Goal: Information Seeking & Learning: Learn about a topic

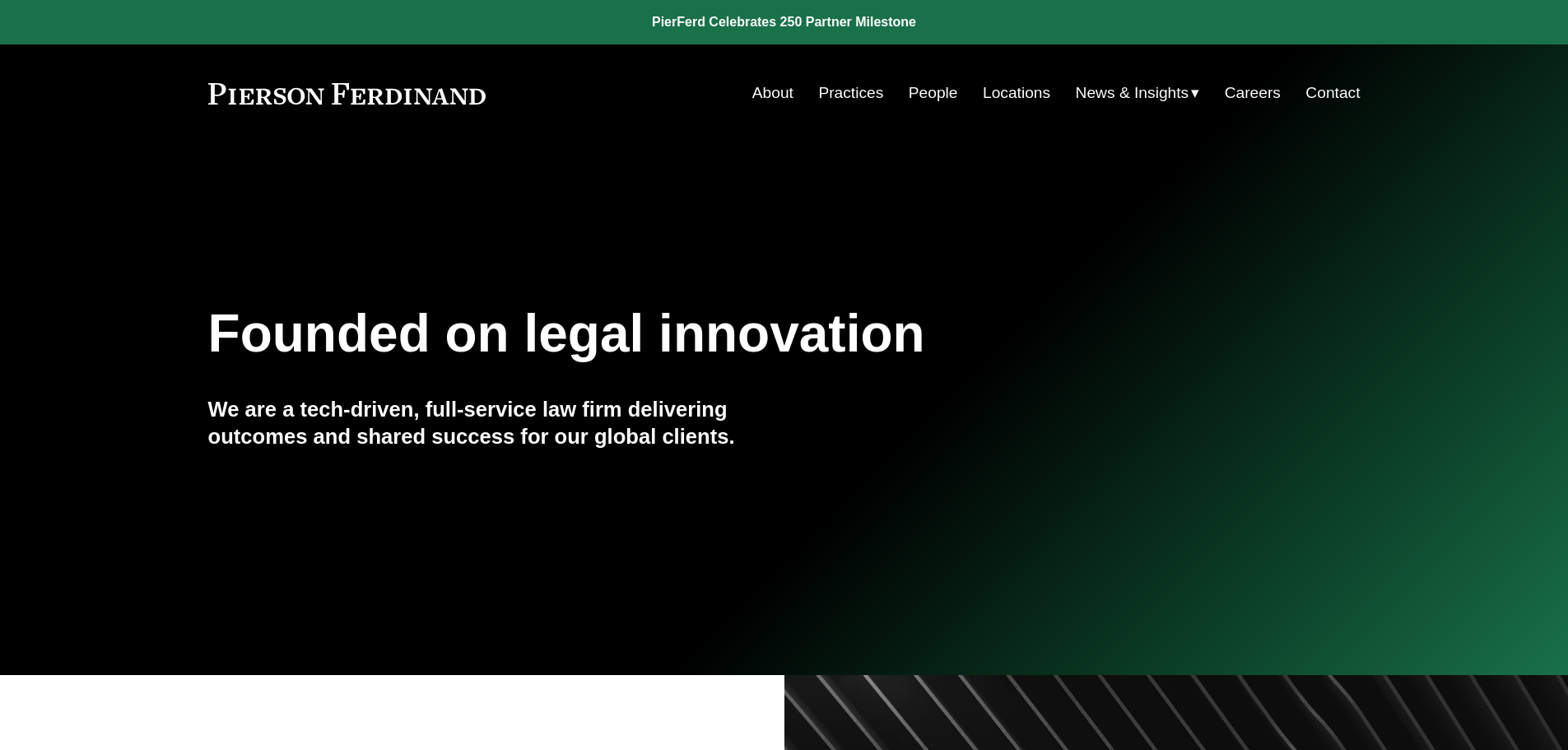
click at [909, 95] on link "People" at bounding box center [934, 93] width 49 height 31
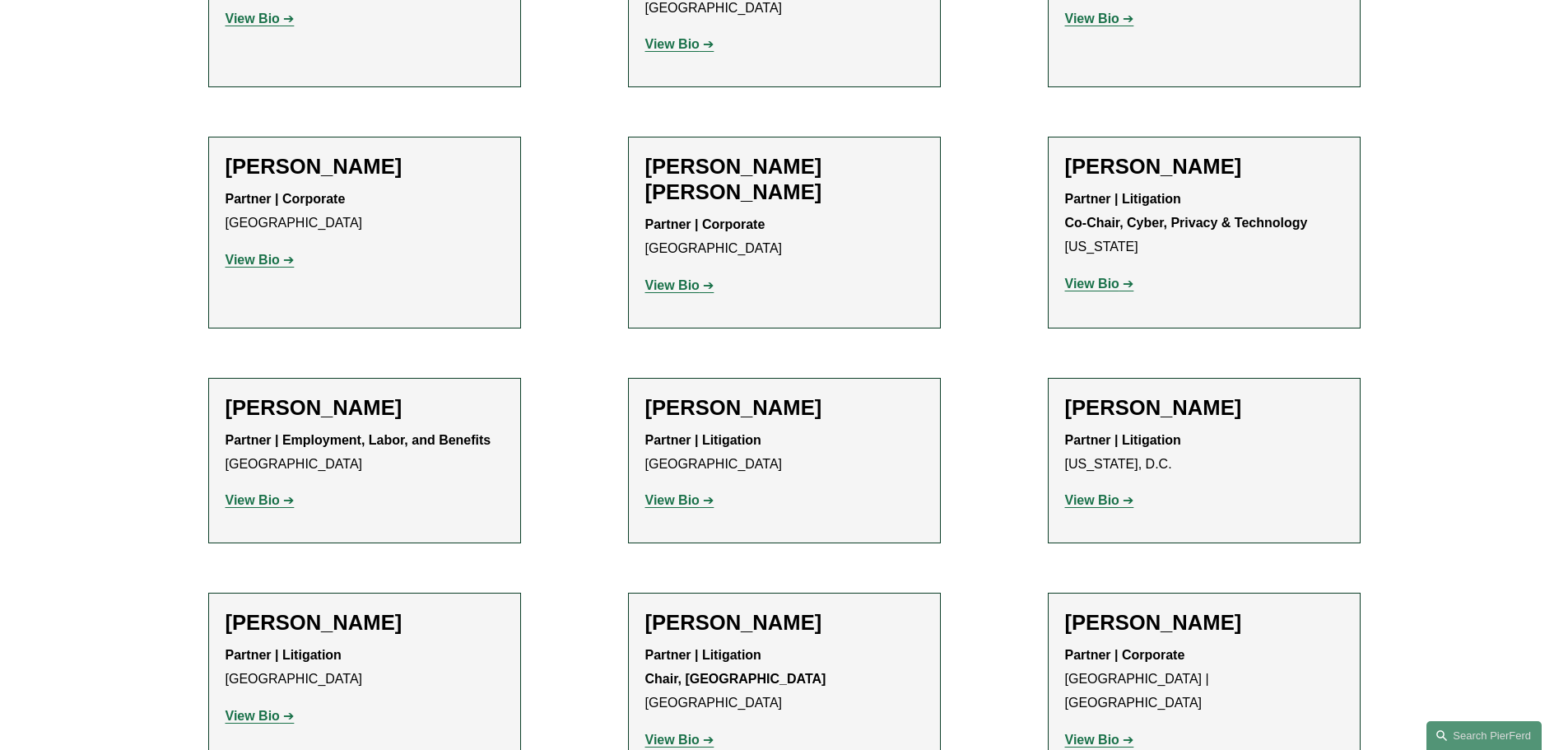
scroll to position [16374, 0]
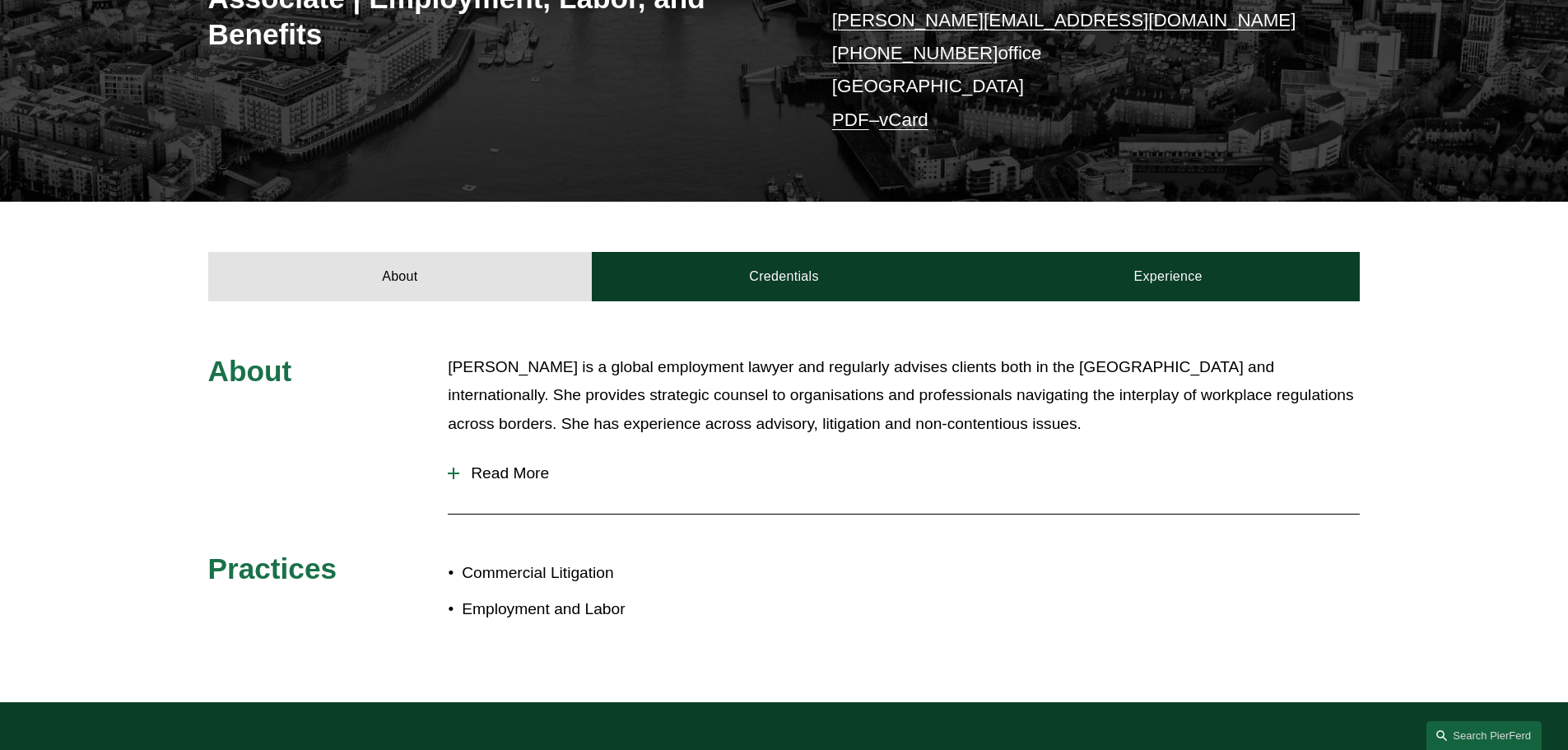
scroll to position [411, 0]
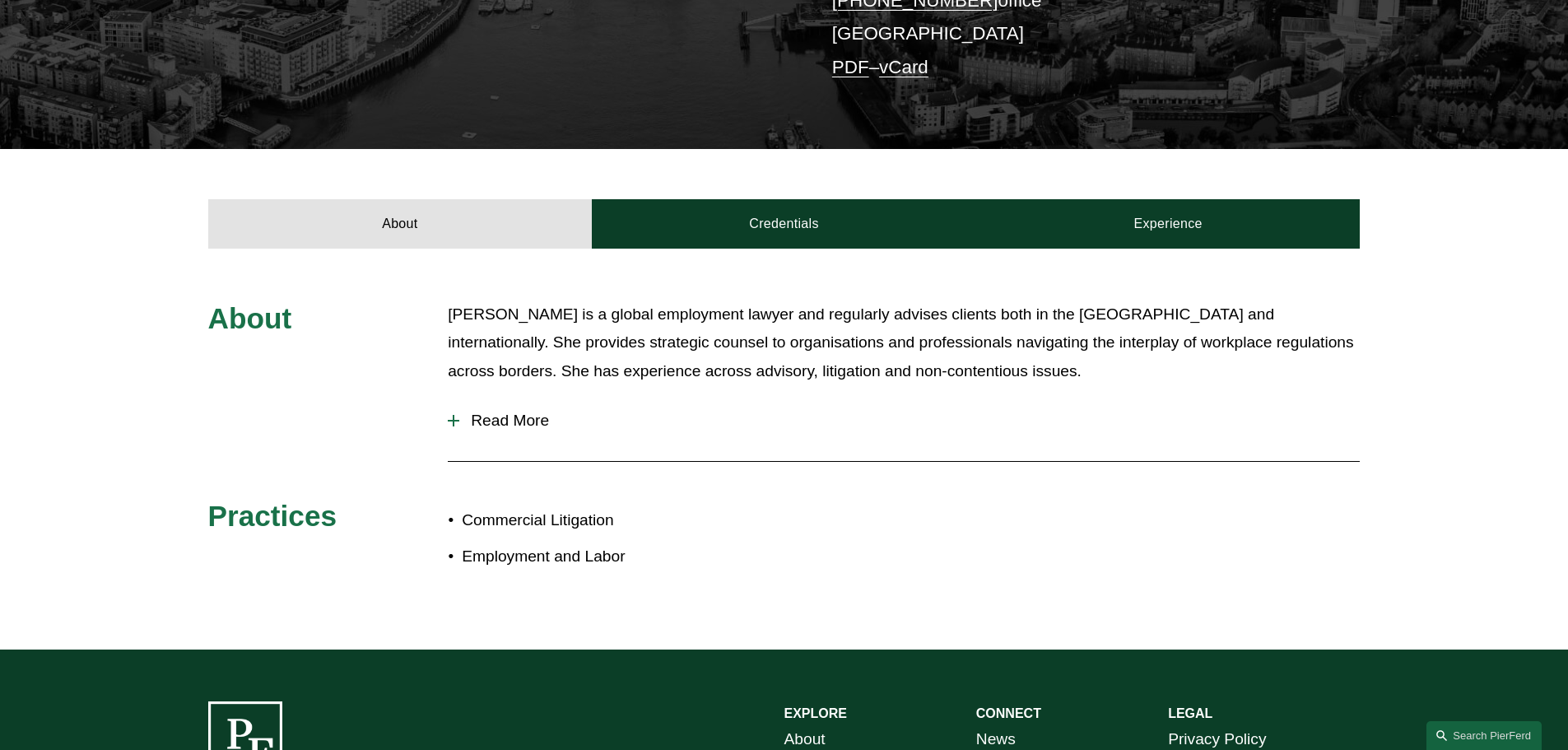
click at [504, 425] on span "Read More" at bounding box center [910, 420] width 901 height 18
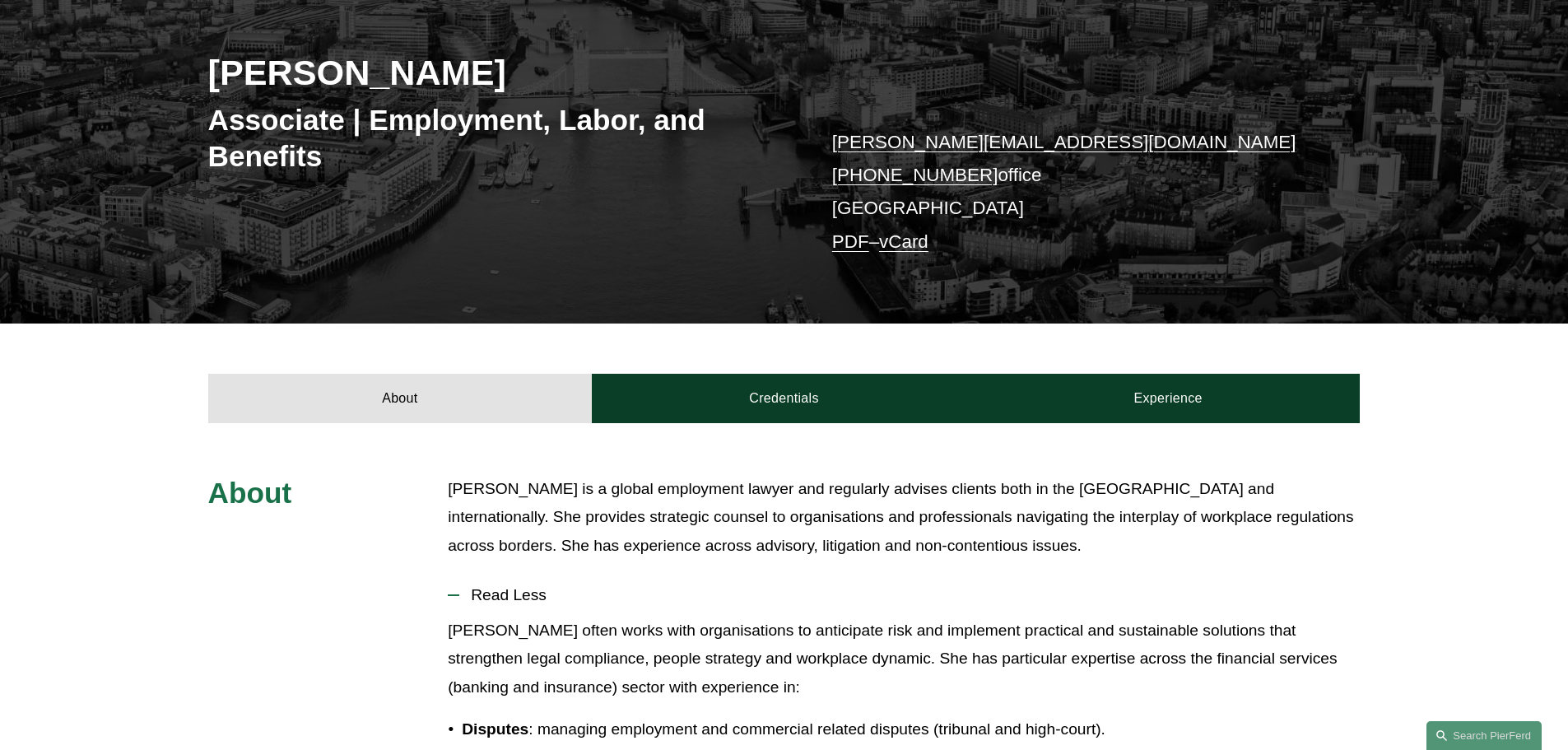
scroll to position [0, 0]
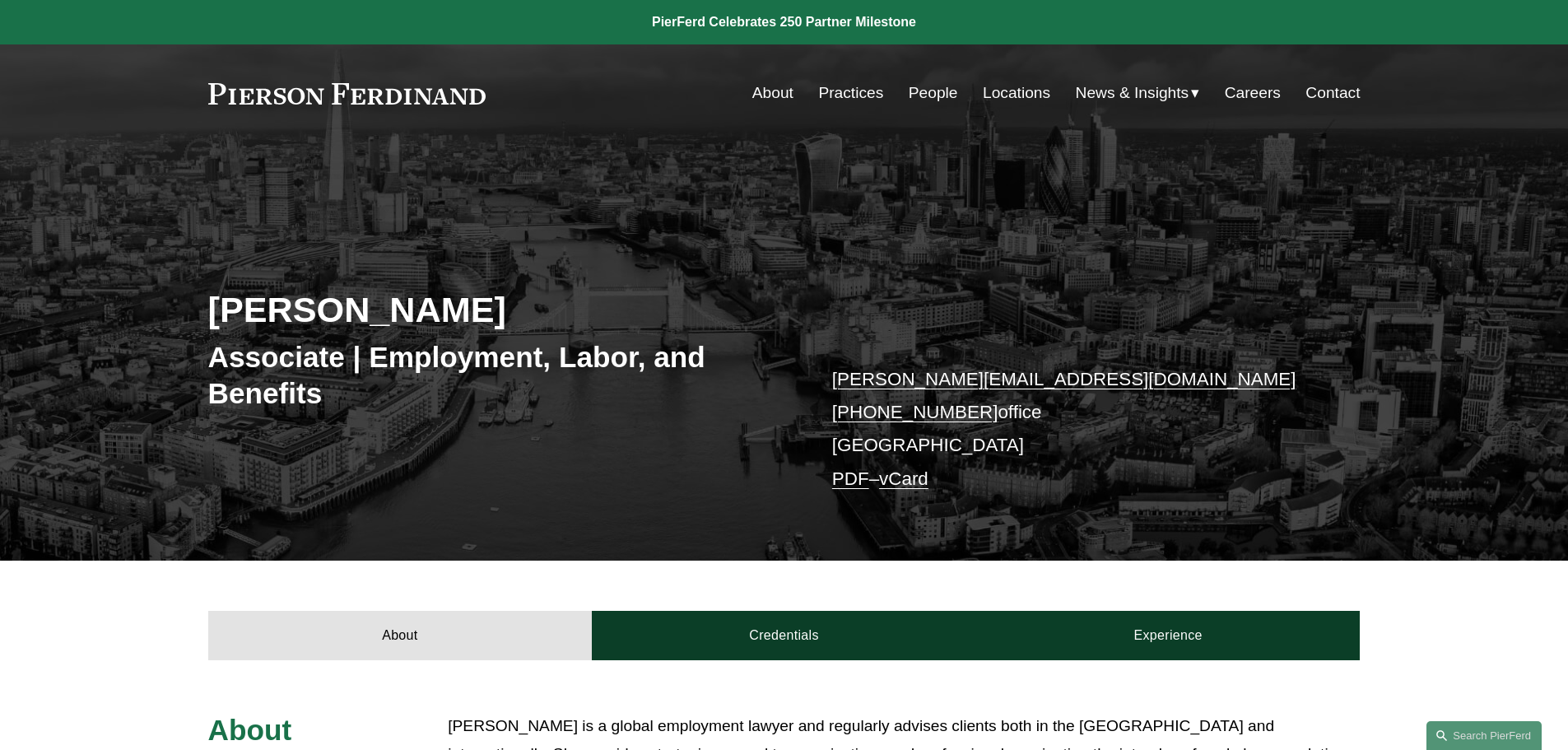
click at [909, 88] on link "People" at bounding box center [934, 93] width 49 height 31
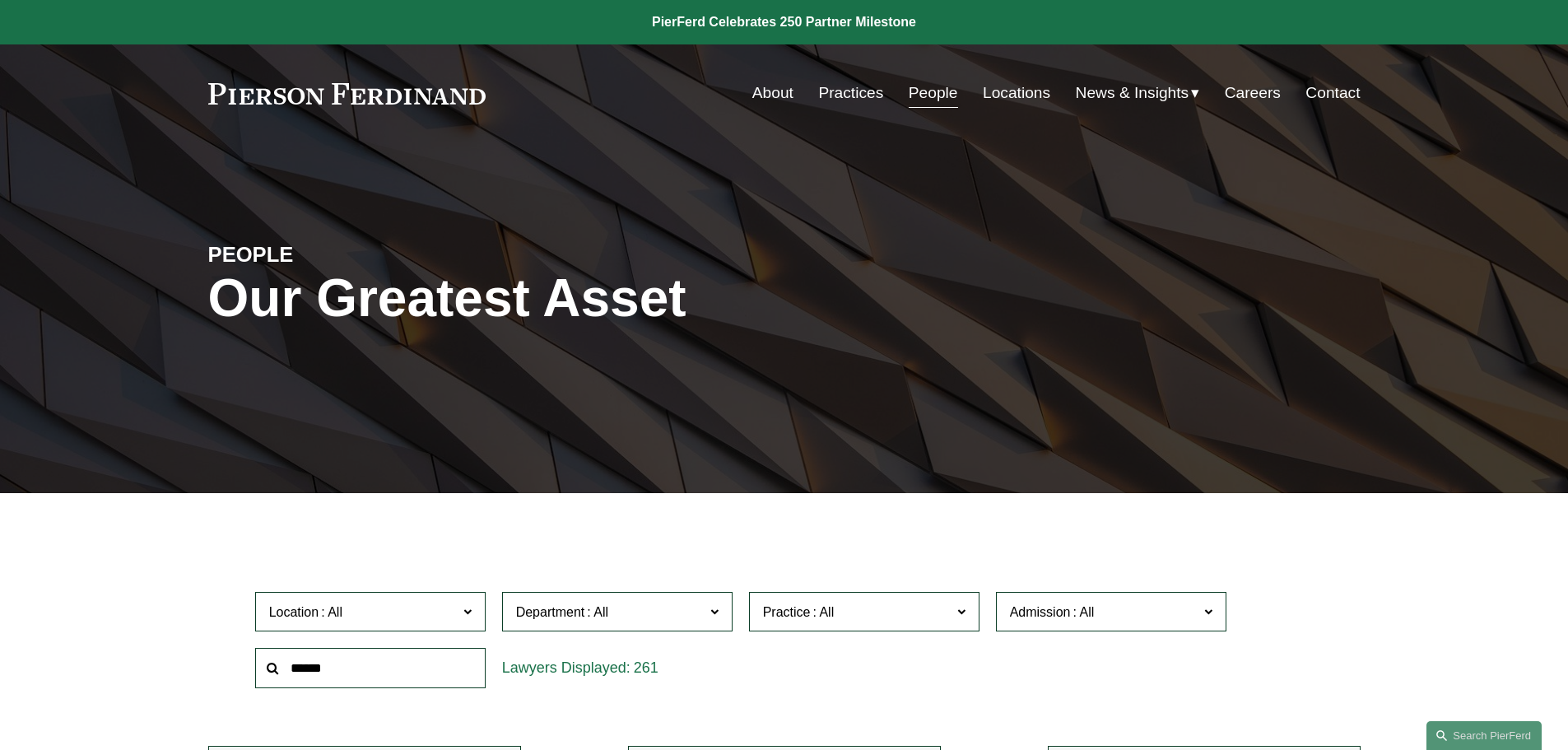
click at [0, 0] on span "News" at bounding box center [0, 0] width 0 height 0
